Goal: Book appointment/travel/reservation

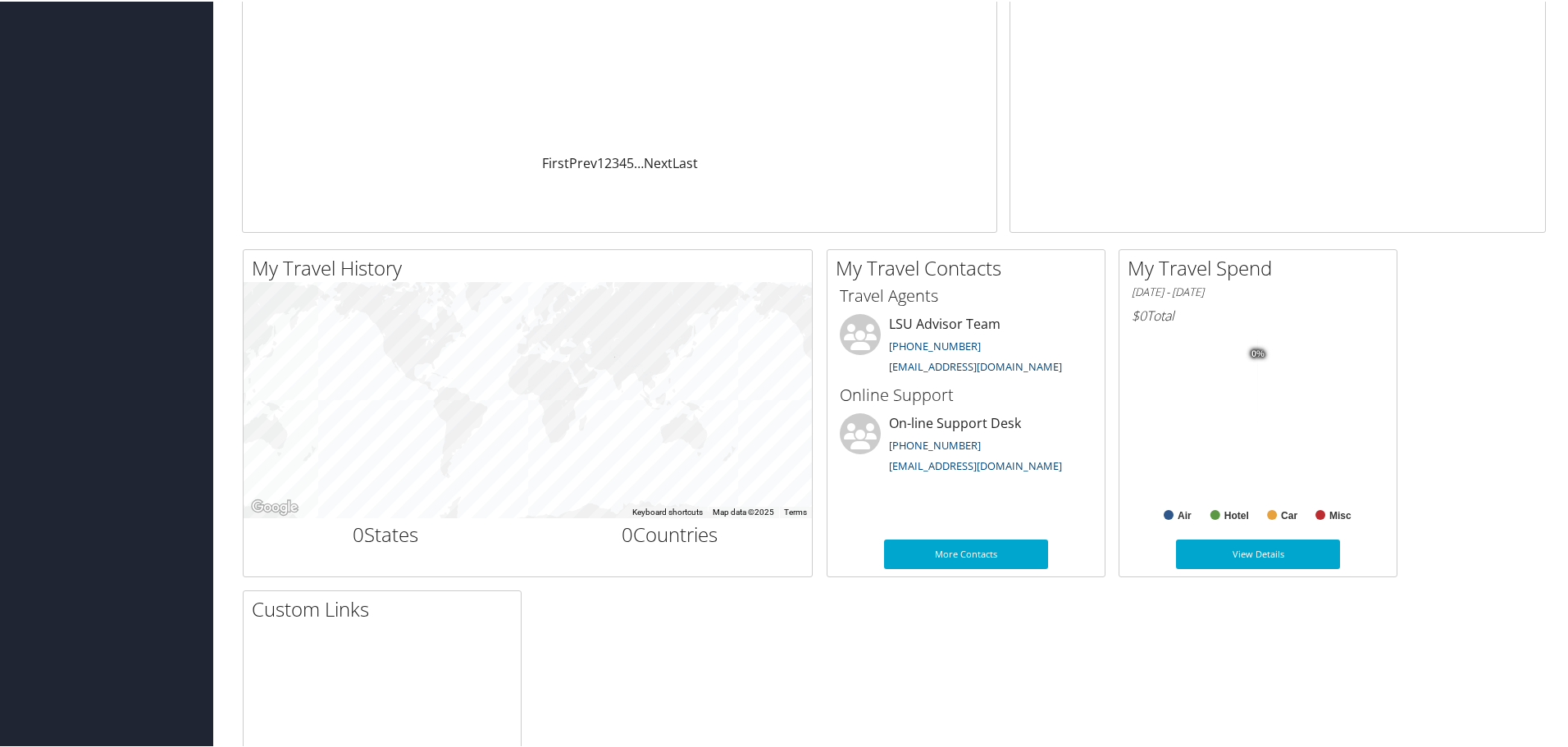
scroll to position [82, 0]
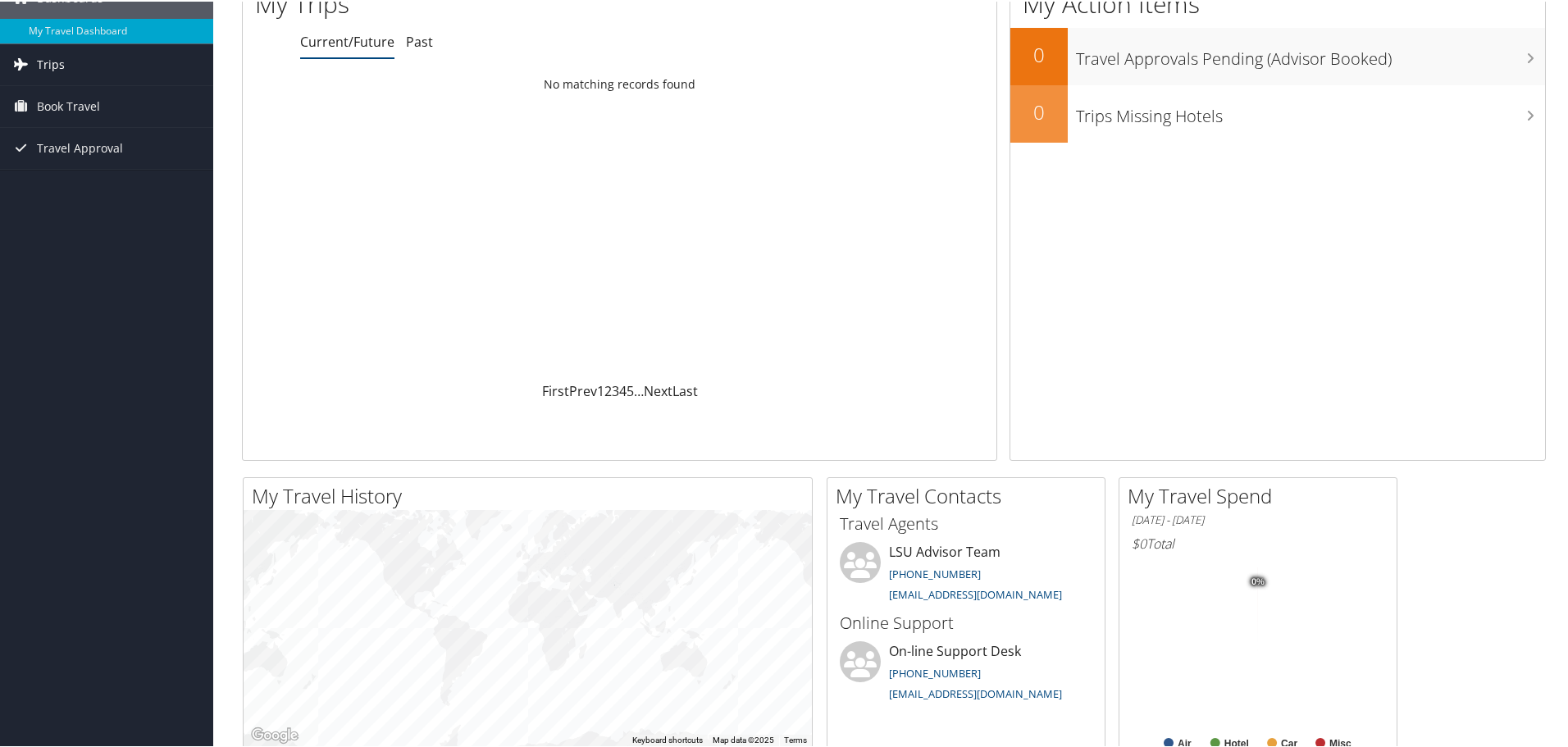
click at [51, 67] on span "Trips" at bounding box center [50, 63] width 28 height 41
click at [54, 91] on link "Current/Future Trips" at bounding box center [106, 95] width 214 height 25
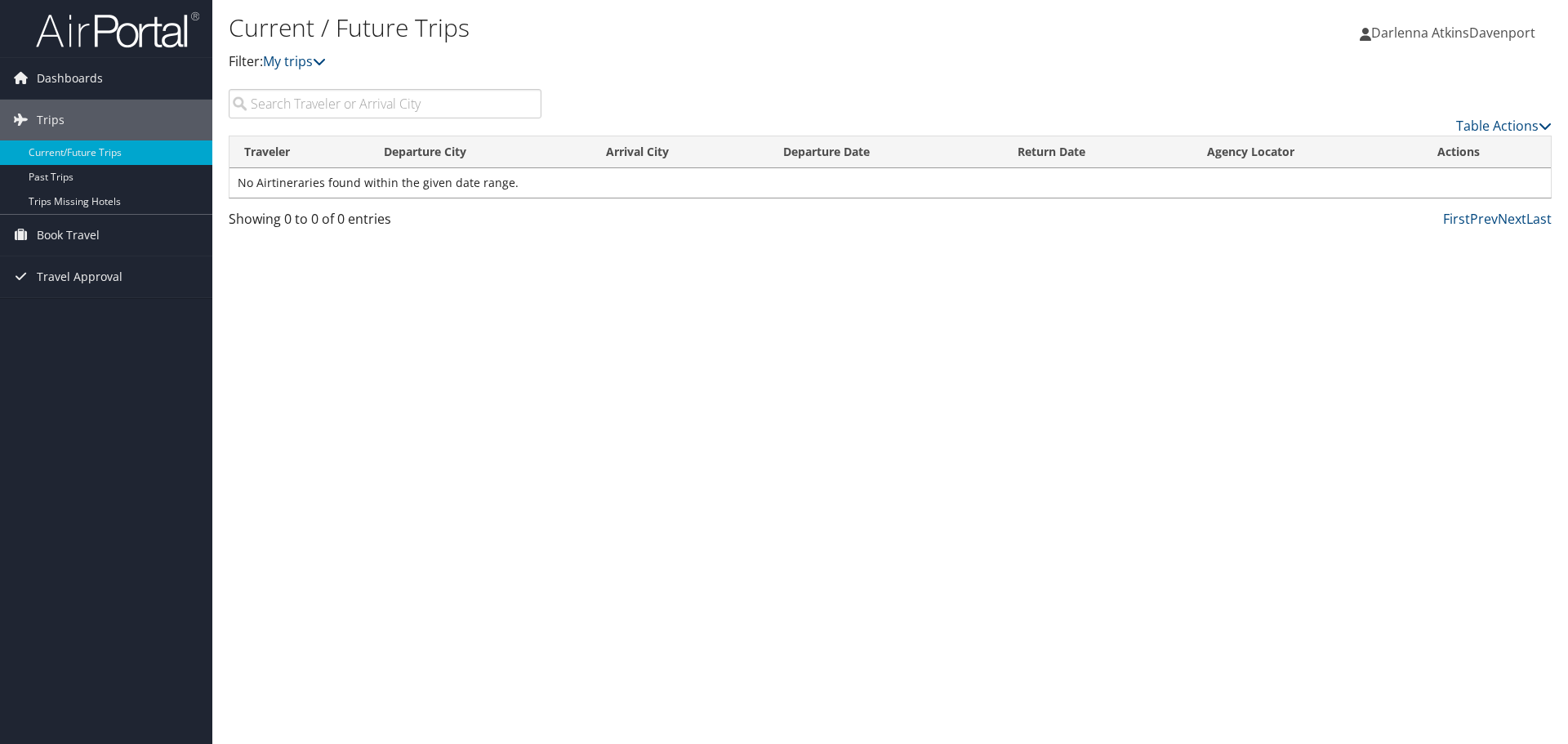
click at [24, 84] on icon at bounding box center [20, 77] width 24 height 25
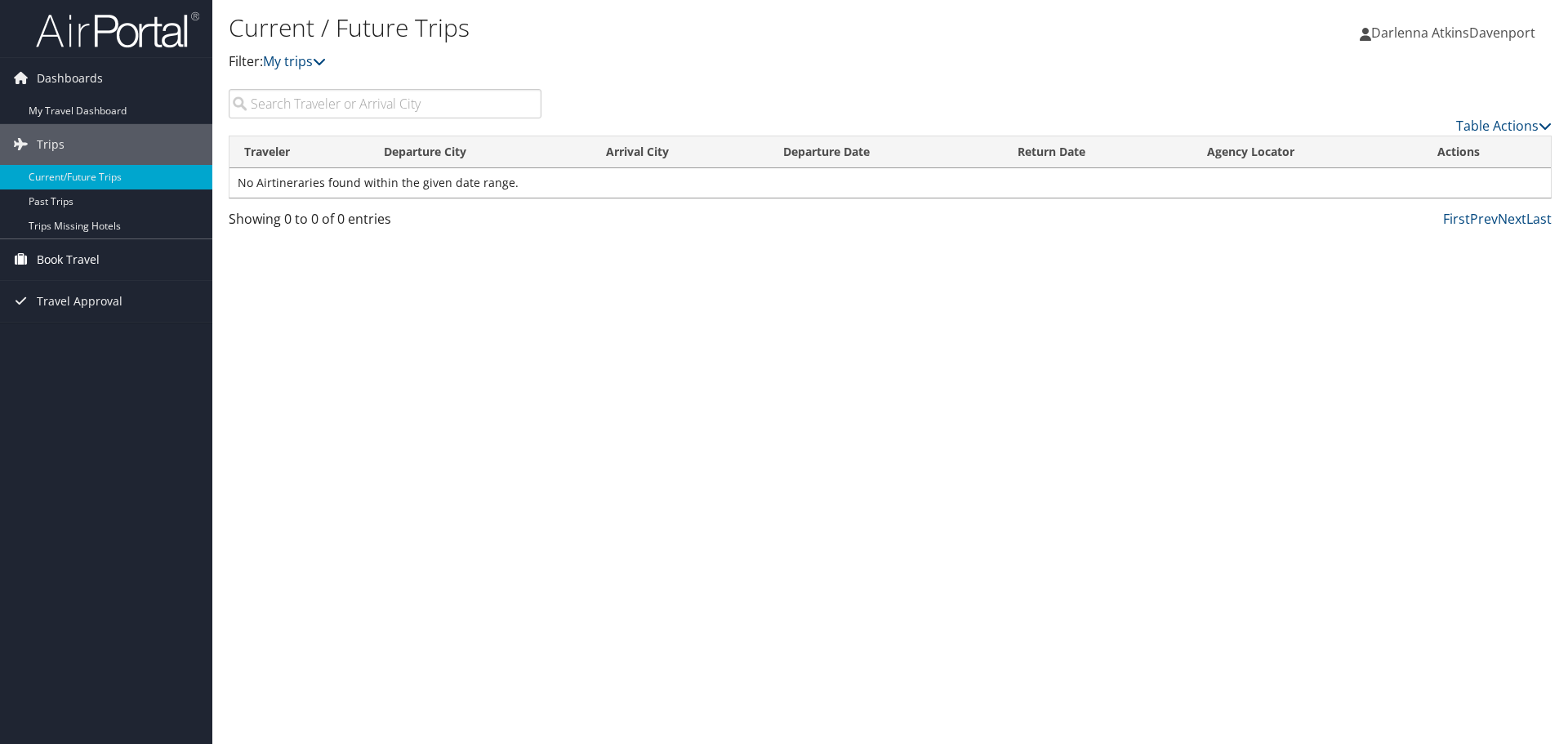
click at [80, 261] on span "Book Travel" at bounding box center [68, 260] width 63 height 41
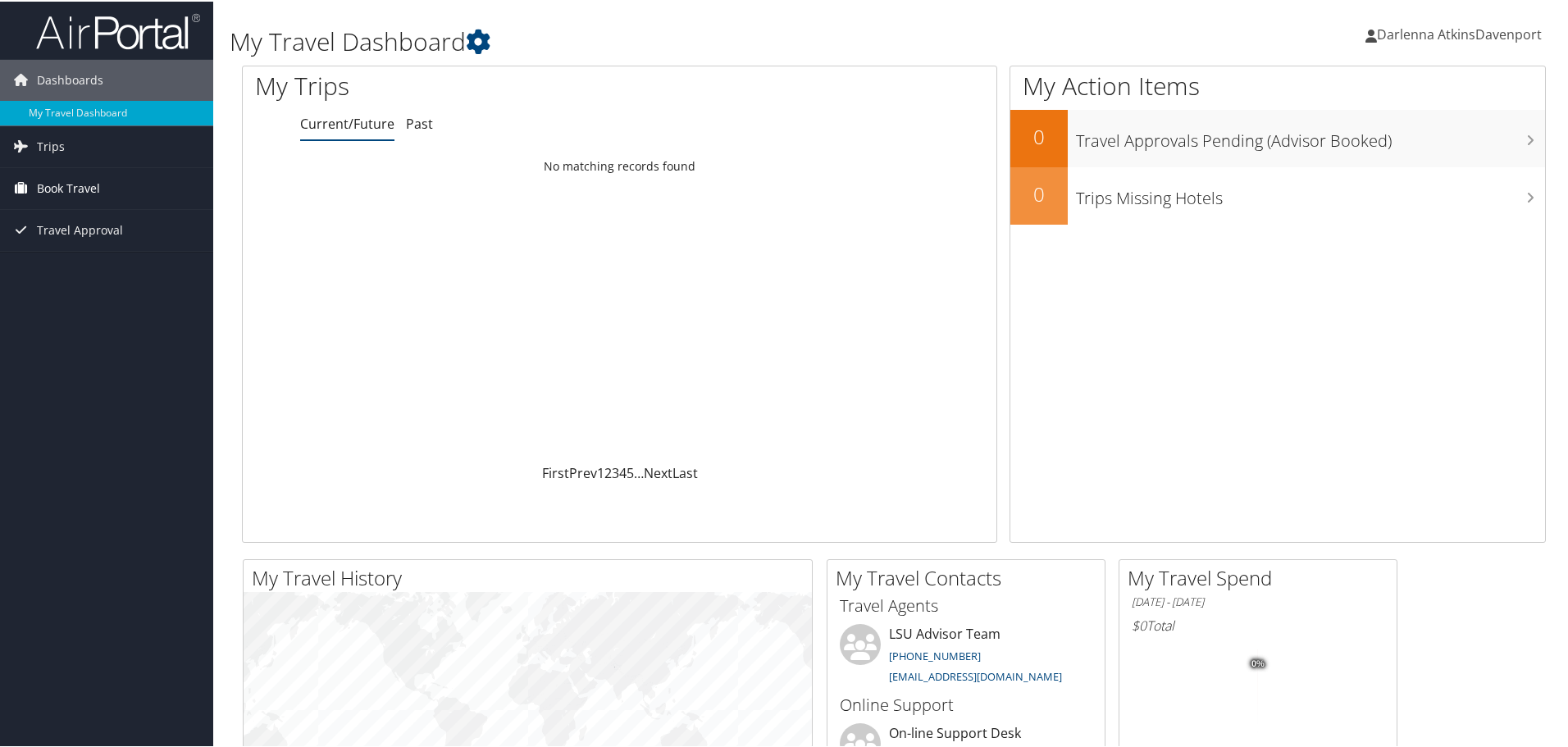
click at [49, 185] on span "Book Travel" at bounding box center [68, 187] width 63 height 41
click at [46, 246] on link "Book/Manage Online Trips" at bounding box center [106, 244] width 214 height 25
